Goal: Transaction & Acquisition: Purchase product/service

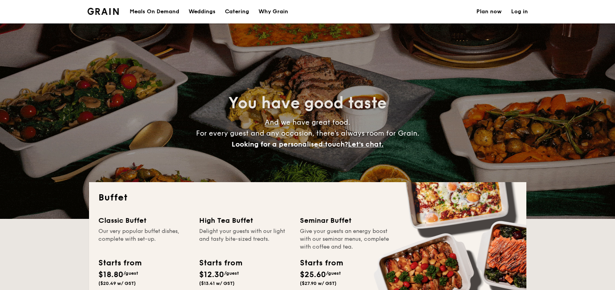
select select
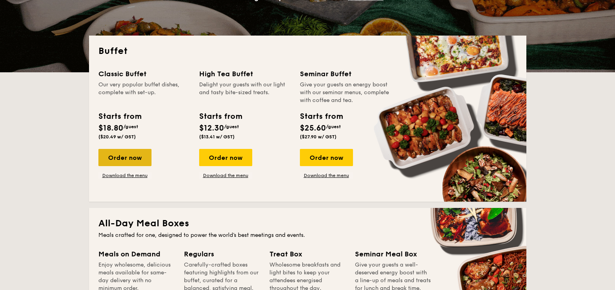
click at [122, 162] on div "Order now" at bounding box center [124, 157] width 53 height 17
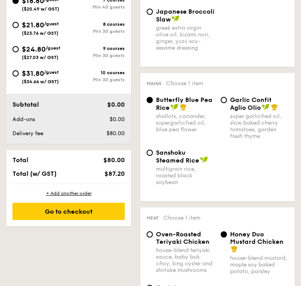
scroll to position [334, 0]
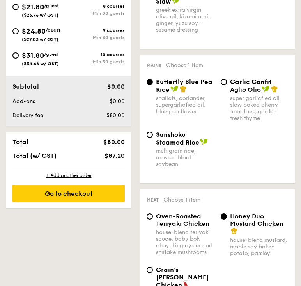
click at [160, 133] on span "Sanshoku Steamed Rice" at bounding box center [177, 138] width 43 height 15
click at [153, 133] on input "Sanshoku Steamed Rice multigrain rice, roasted black soybean" at bounding box center [150, 135] width 6 height 6
radio input "true"
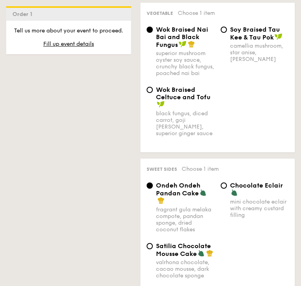
scroll to position [812, 0]
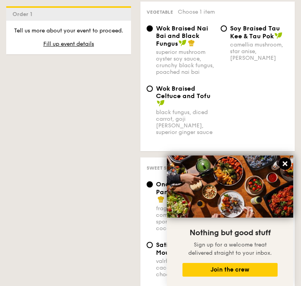
click at [286, 162] on icon at bounding box center [285, 163] width 5 height 5
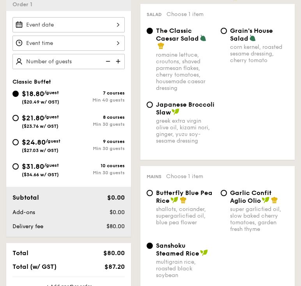
scroll to position [239, 0]
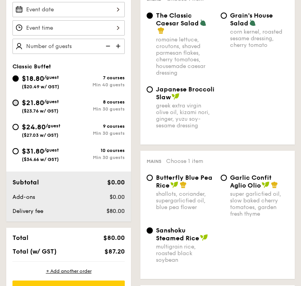
click at [17, 105] on input "$21.80 /guest ($23.76 w/ GST) 8 courses Min 30 guests" at bounding box center [15, 103] width 6 height 6
radio input "true"
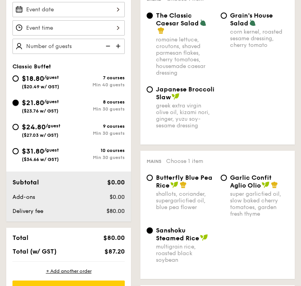
radio input "true"
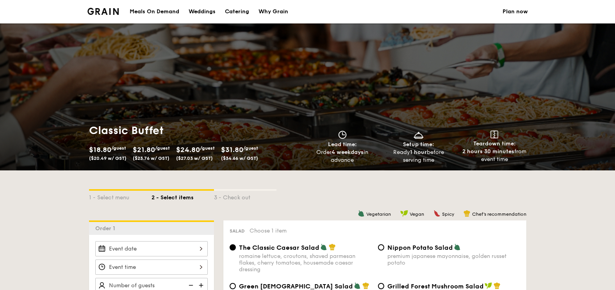
scroll to position [196, 0]
